Goal: Information Seeking & Learning: Learn about a topic

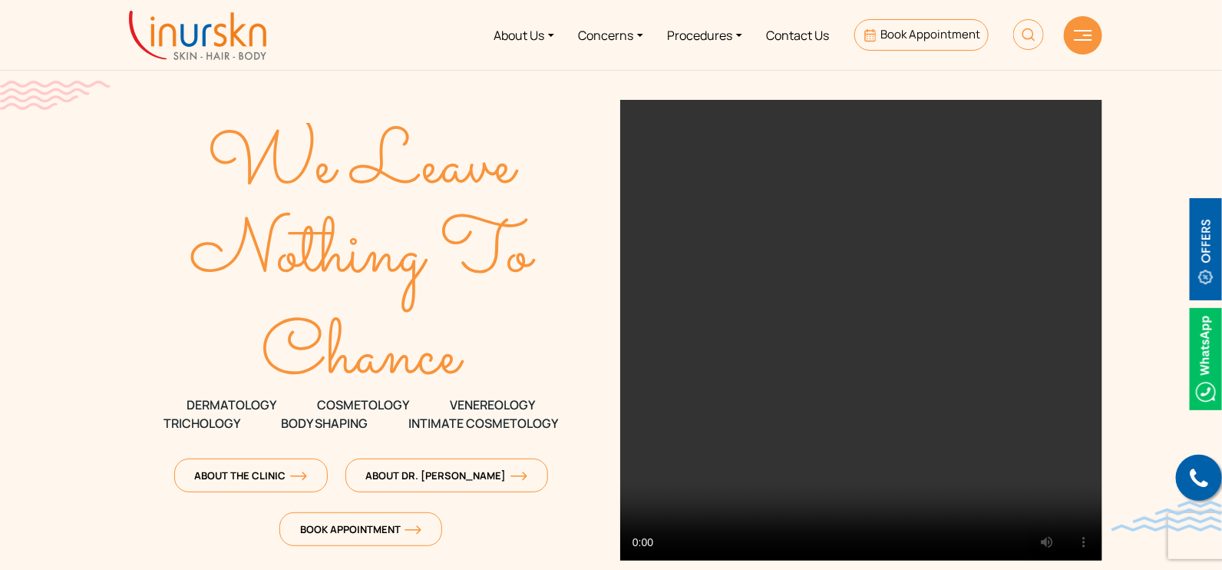
click at [1082, 33] on img at bounding box center [1083, 35] width 18 height 11
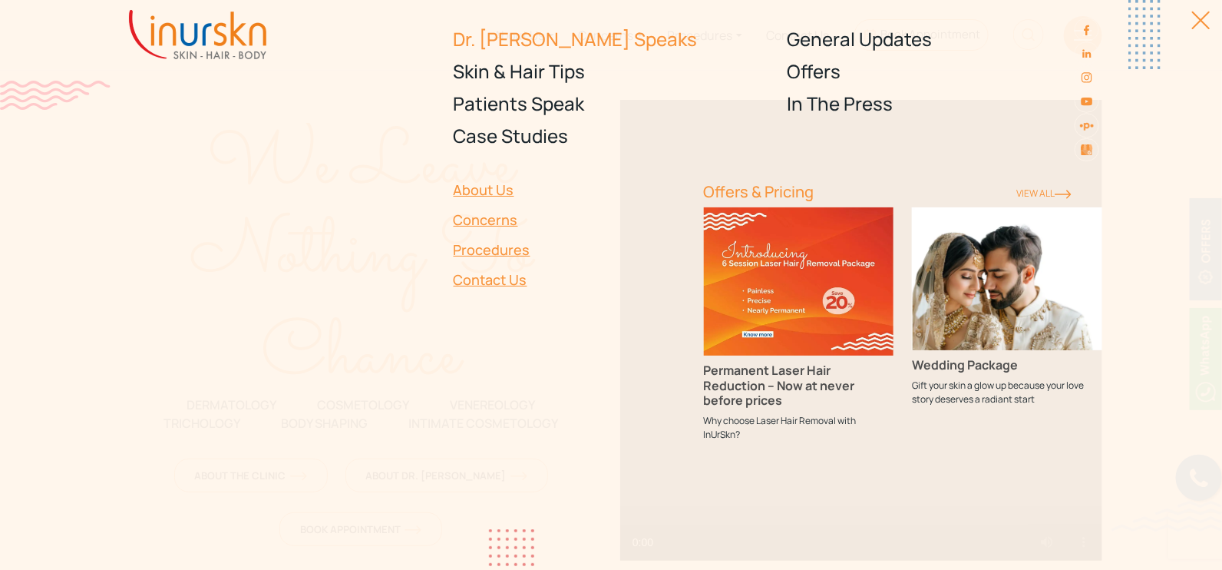
click at [522, 41] on link "Dr. [PERSON_NAME] Speaks" at bounding box center [612, 39] width 316 height 32
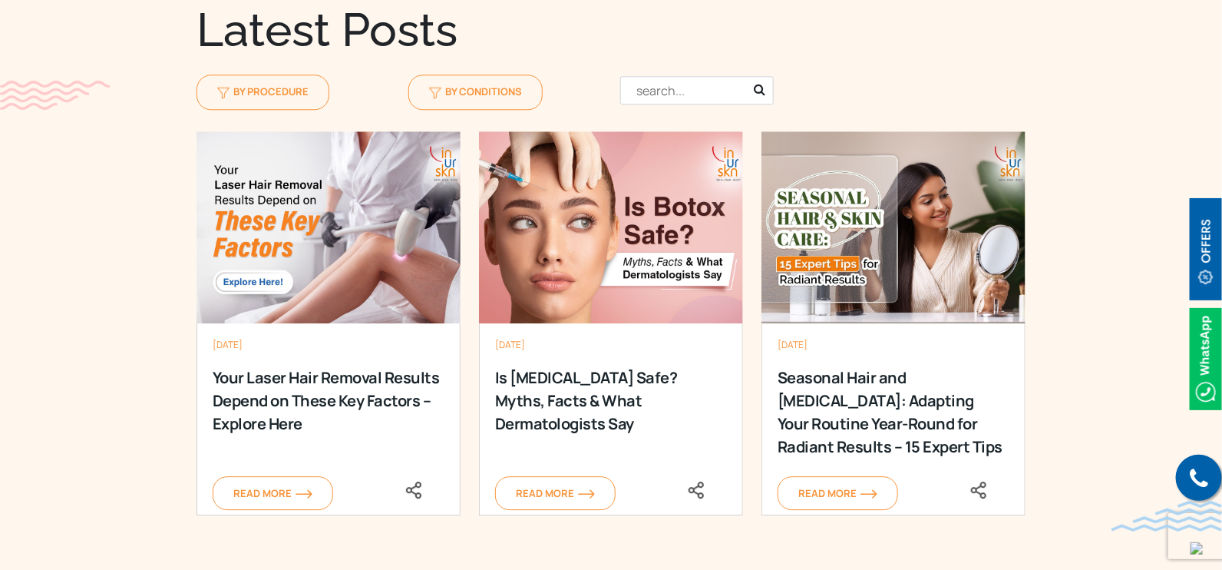
scroll to position [1728, 0]
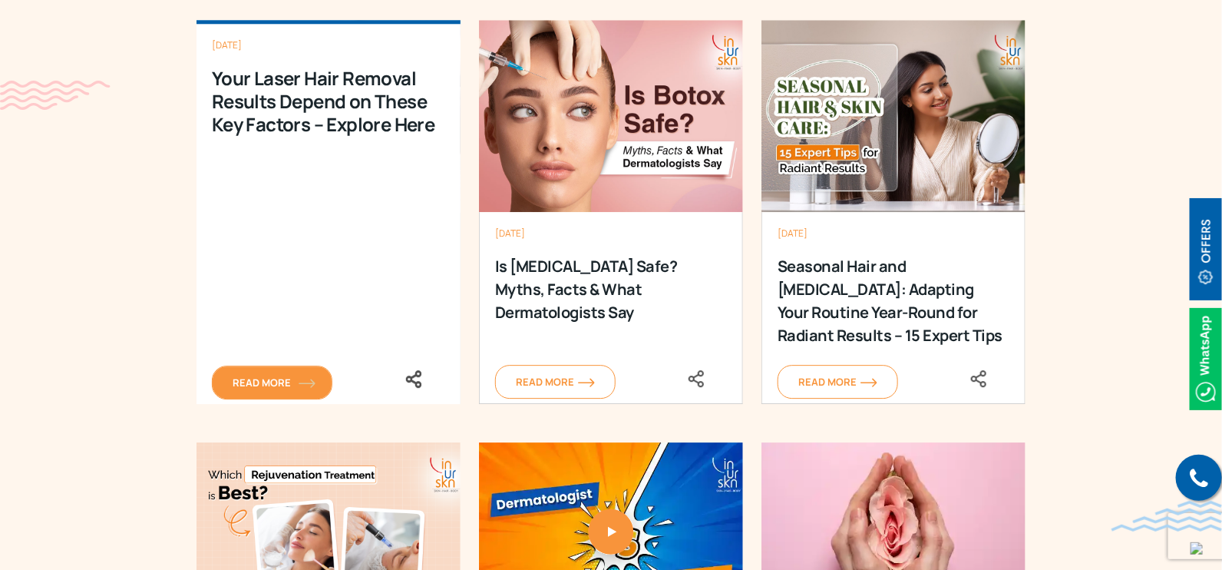
click at [279, 375] on span "Read More" at bounding box center [272, 382] width 79 height 14
